Goal: Task Accomplishment & Management: Manage account settings

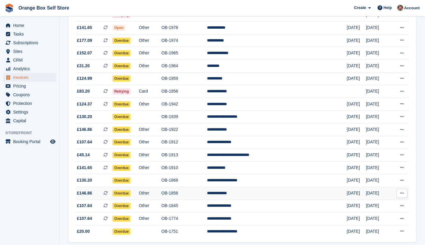
scroll to position [119, 0]
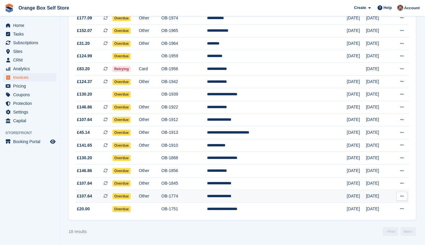
click at [131, 196] on span "Overdue" at bounding box center [121, 196] width 18 height 6
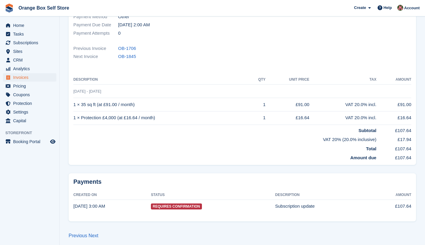
scroll to position [7, 0]
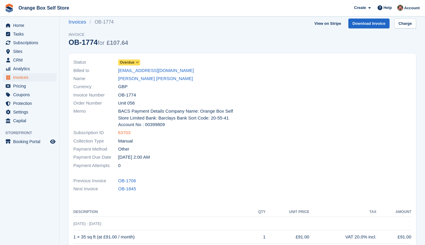
click at [124, 131] on link "63703" at bounding box center [124, 132] width 13 height 7
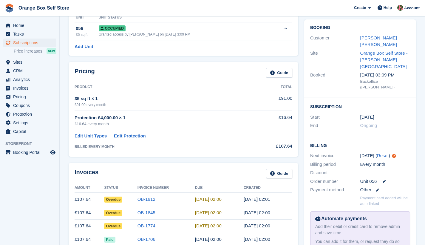
scroll to position [96, 0]
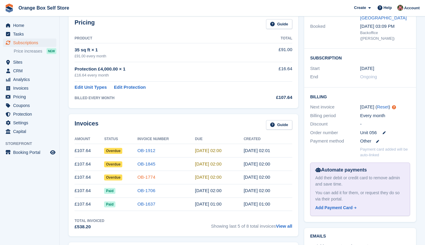
click at [140, 177] on link "OB-1774" at bounding box center [146, 176] width 18 height 5
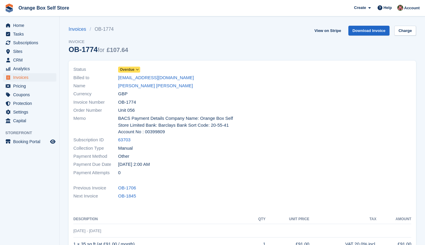
click at [138, 69] on icon at bounding box center [137, 70] width 3 height 4
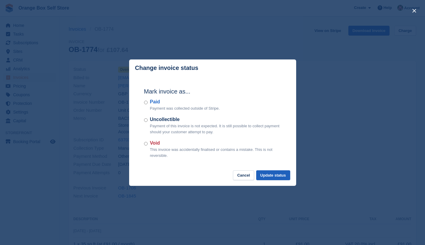
click at [274, 175] on button "Update status" at bounding box center [273, 175] width 34 height 10
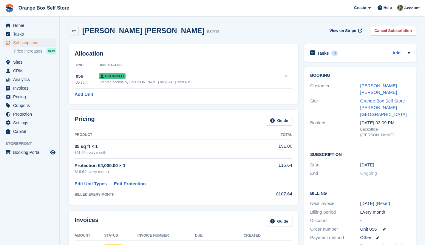
scroll to position [96, 0]
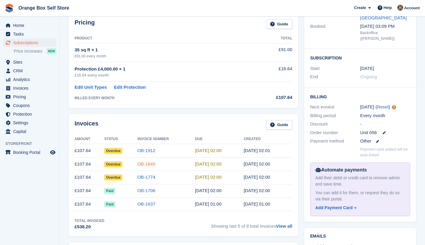
click at [139, 163] on link "OB-1845" at bounding box center [146, 163] width 18 height 5
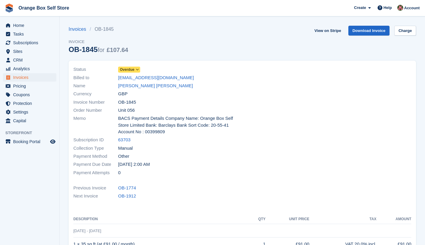
click at [139, 69] on icon at bounding box center [137, 70] width 3 height 4
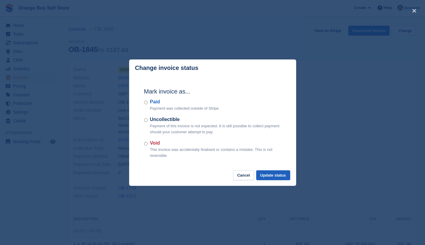
click at [276, 175] on button "Update status" at bounding box center [273, 175] width 34 height 10
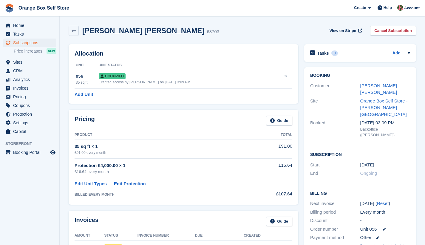
scroll to position [96, 0]
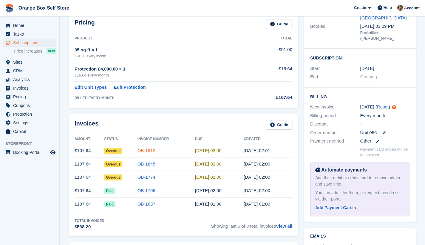
click at [144, 150] on link "OB-1912" at bounding box center [146, 150] width 18 height 5
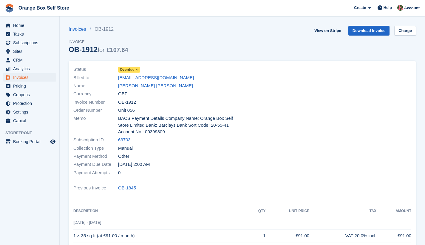
click at [138, 70] on icon at bounding box center [137, 70] width 3 height 4
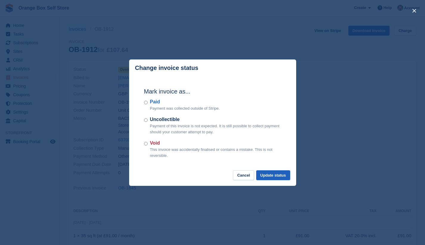
click at [276, 174] on button "Update status" at bounding box center [273, 175] width 34 height 10
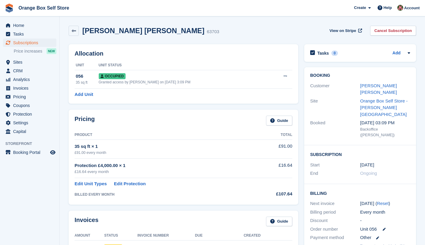
scroll to position [96, 0]
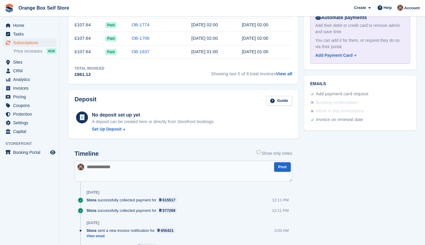
scroll to position [317, 0]
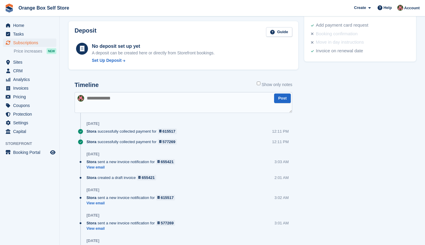
drag, startPoint x: 107, startPoint y: 98, endPoint x: 146, endPoint y: 103, distance: 39.4
click at [107, 98] on textarea at bounding box center [184, 102] width 218 height 21
type textarea "**********"
click at [287, 99] on button "Post" at bounding box center [282, 98] width 17 height 10
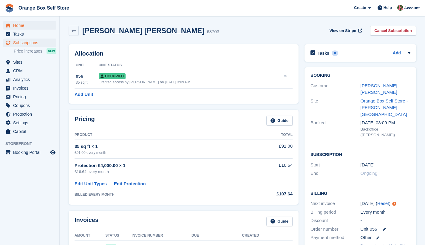
click at [19, 26] on span "Home" at bounding box center [31, 25] width 36 height 8
